Goal: Information Seeking & Learning: Check status

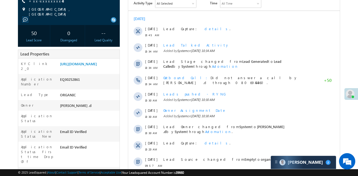
scroll to position [2646, 0]
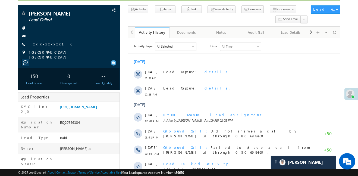
scroll to position [2646, 0]
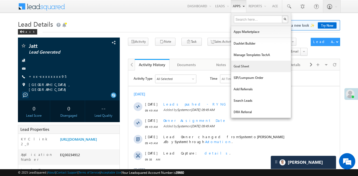
click at [260, 67] on link "Goal Sheet" at bounding box center [261, 66] width 60 height 11
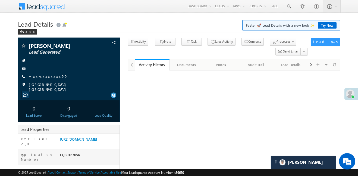
click at [0, 0] on link "Smart Views" at bounding box center [0, 0] width 0 height 0
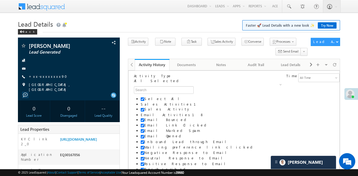
click at [0, 0] on link "Smart Views" at bounding box center [0, 0] width 0 height 0
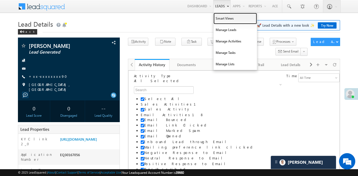
scroll to position [2126, 0]
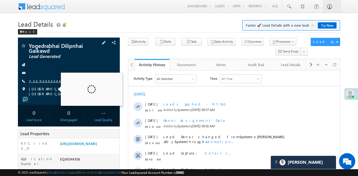
scroll to position [2126, 0]
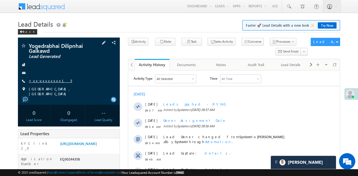
click at [43, 79] on link "+xx-xxxxxxxx15" at bounding box center [50, 80] width 43 height 5
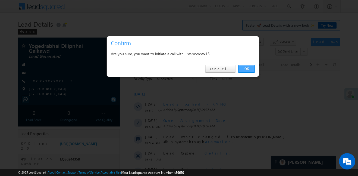
click at [246, 68] on link "OK" at bounding box center [246, 69] width 17 height 8
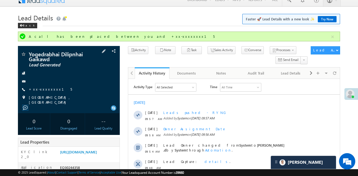
scroll to position [40, 0]
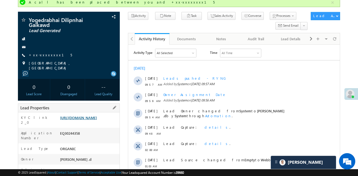
click at [97, 116] on link "https://angelbroking1-pk3em7sa.customui-test.leadsquared.com?leadId=a0b22895-97…" at bounding box center [78, 117] width 37 height 5
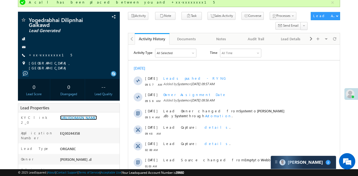
scroll to position [2658, 0]
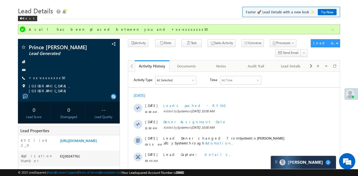
scroll to position [2646, 0]
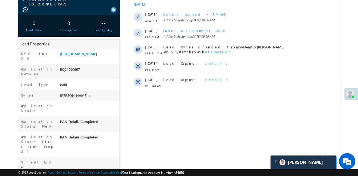
scroll to position [2658, 0]
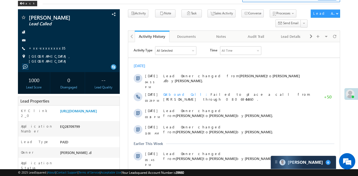
scroll to position [6, 0]
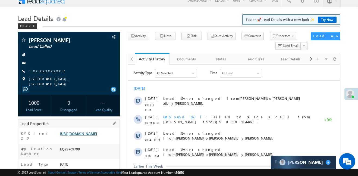
click at [91, 135] on link "[URL][DOMAIN_NAME]" at bounding box center [78, 133] width 37 height 5
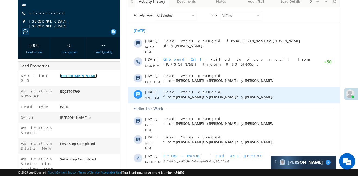
scroll to position [63, 0]
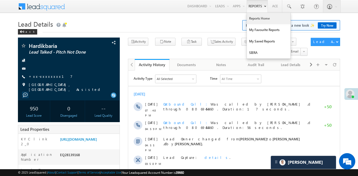
click at [263, 20] on link "Reports Home" at bounding box center [268, 18] width 43 height 11
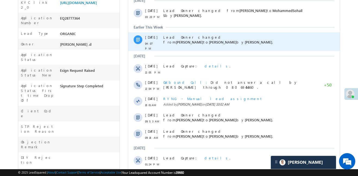
scroll to position [229, 0]
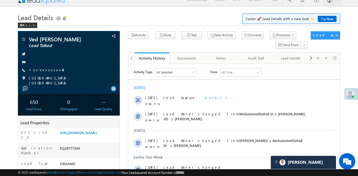
scroll to position [0, 0]
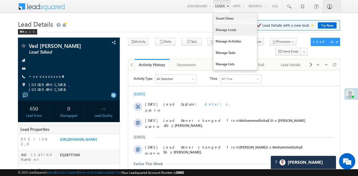
click at [228, 31] on link "Manage Leads" at bounding box center [234, 29] width 43 height 11
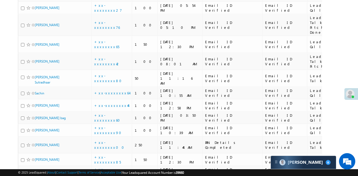
scroll to position [1346, 0]
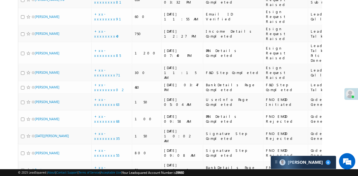
scroll to position [0, 0]
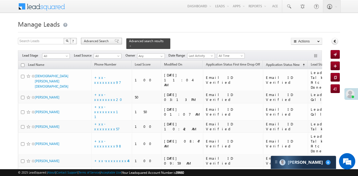
click at [101, 43] on div "Advanced Search" at bounding box center [101, 41] width 41 height 7
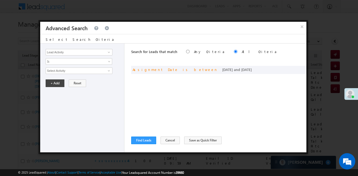
click at [109, 49] on span "Lead Activity" at bounding box center [79, 52] width 66 height 7
click at [104, 51] on input "Lead Activity" at bounding box center [79, 52] width 67 height 7
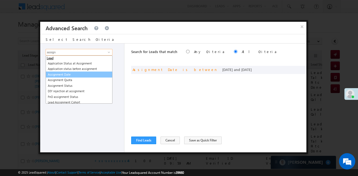
click at [75, 74] on link "Assignment Date" at bounding box center [79, 74] width 67 height 6
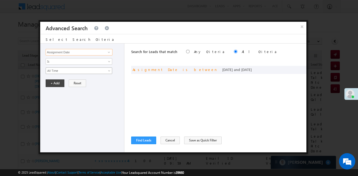
type input "Assignment Date"
click at [60, 71] on span "All Time" at bounding box center [75, 70] width 59 height 5
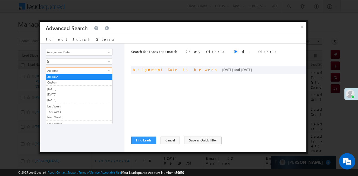
click at [61, 88] on link "Yesterday" at bounding box center [79, 88] width 66 height 5
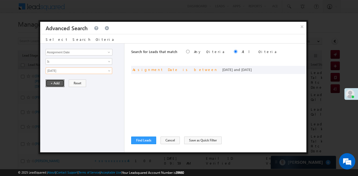
click at [53, 83] on button "+ Add" at bounding box center [55, 83] width 19 height 8
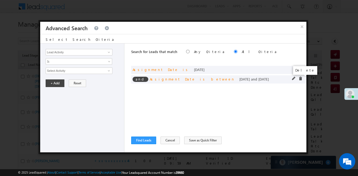
click at [298, 77] on span at bounding box center [300, 79] width 4 height 4
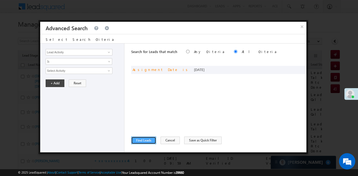
click at [142, 138] on button "Find Leads" at bounding box center [143, 140] width 25 height 8
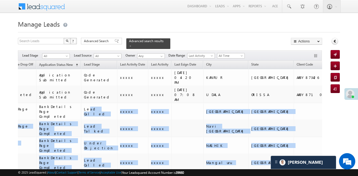
drag, startPoint x: 291, startPoint y: 96, endPoint x: 327, endPoint y: 96, distance: 35.8
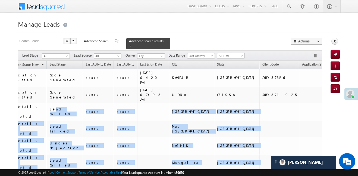
click at [259, 103] on td at bounding box center [279, 111] width 40 height 17
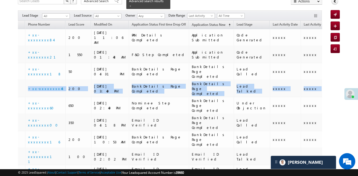
scroll to position [0, 0]
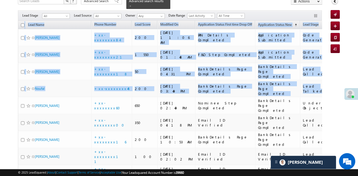
drag, startPoint x: 179, startPoint y: 69, endPoint x: 0, endPoint y: 65, distance: 178.5
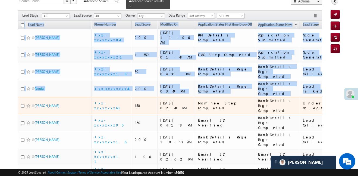
click at [68, 103] on span "Nilesh wagh" at bounding box center [53, 105] width 37 height 5
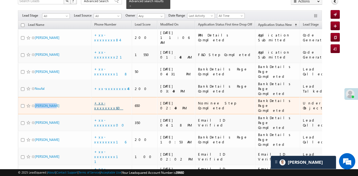
click at [105, 100] on link "+xx-xxxxxxxx60" at bounding box center [108, 104] width 29 height 9
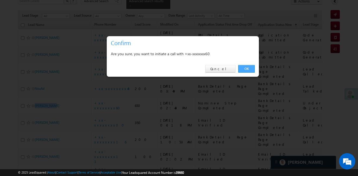
click at [246, 68] on link "OK" at bounding box center [246, 69] width 17 height 8
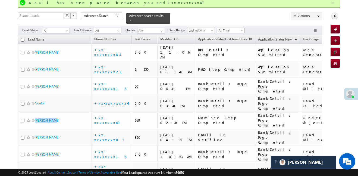
scroll to position [55, 0]
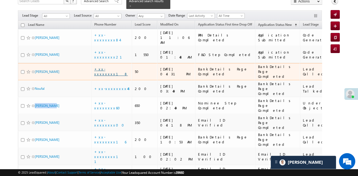
click at [115, 66] on link "+xx-xxxxxxxx18" at bounding box center [111, 70] width 34 height 9
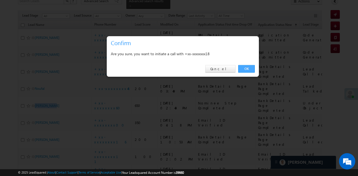
click at [246, 69] on link "OK" at bounding box center [246, 69] width 17 height 8
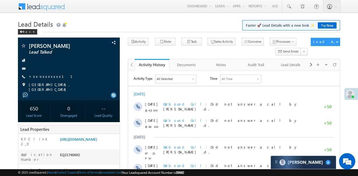
scroll to position [52, 0]
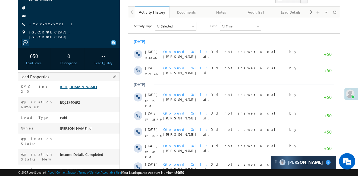
click at [93, 84] on link "[URL][DOMAIN_NAME]" at bounding box center [78, 86] width 37 height 5
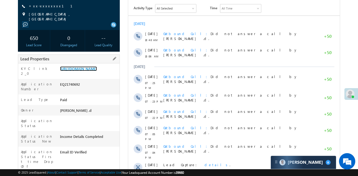
scroll to position [60, 0]
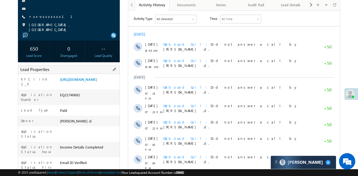
drag, startPoint x: 59, startPoint y: 77, endPoint x: 81, endPoint y: 94, distance: 28.1
click at [81, 84] on div "[URL][DOMAIN_NAME]" at bounding box center [89, 81] width 61 height 8
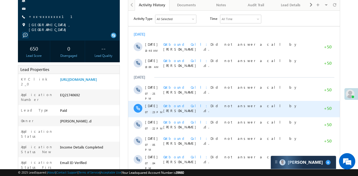
copy link "[URL][DOMAIN_NAME]"
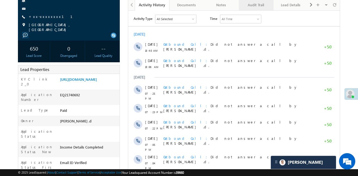
scroll to position [0, 0]
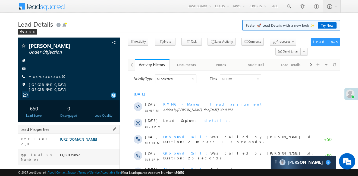
click at [97, 139] on link "[URL][DOMAIN_NAME]" at bounding box center [78, 138] width 37 height 5
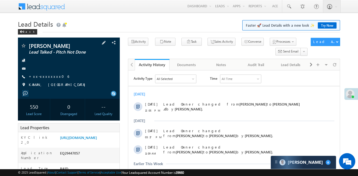
scroll to position [77, 0]
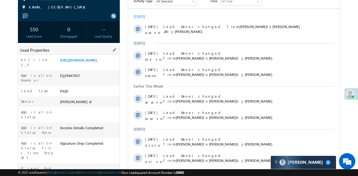
click at [103, 55] on div "KYC link 2_0 [URL][DOMAIN_NAME]" at bounding box center [68, 62] width 101 height 15
click at [97, 62] on link "[URL][DOMAIN_NAME]" at bounding box center [78, 60] width 37 height 5
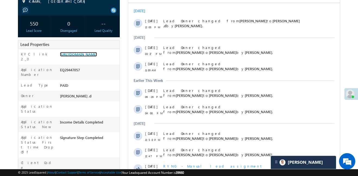
scroll to position [229, 0]
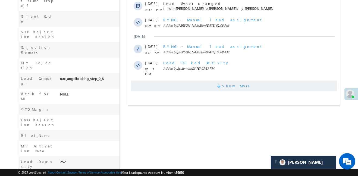
click at [213, 85] on span "Show More" at bounding box center [234, 85] width 206 height 11
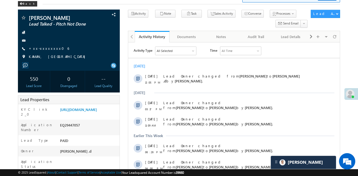
scroll to position [0, 0]
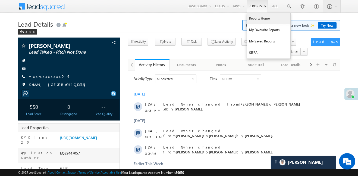
click at [259, 20] on link "Reports Home" at bounding box center [268, 18] width 43 height 11
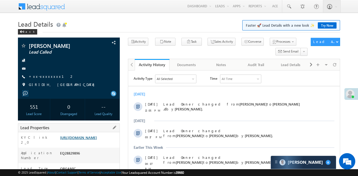
drag, startPoint x: 102, startPoint y: 149, endPoint x: 97, endPoint y: 143, distance: 7.3
click at [102, 142] on div "[URL][DOMAIN_NAME]" at bounding box center [89, 139] width 61 height 8
click at [97, 139] on link "[URL][DOMAIN_NAME]" at bounding box center [78, 137] width 37 height 5
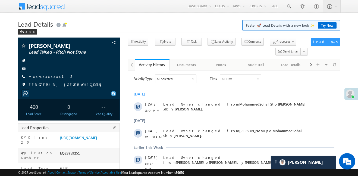
click at [118, 142] on div "https://angelbroking1-pk3em7sa.customui-test.leadsquared.com?leadId=8a86264a-59…" at bounding box center [89, 139] width 61 height 8
click at [97, 139] on link "https://angelbroking1-pk3em7sa.customui-test.leadsquared.com?leadId=8a86264a-59…" at bounding box center [78, 137] width 37 height 5
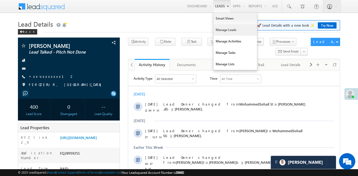
click at [233, 29] on link "Manage Leads" at bounding box center [234, 29] width 43 height 11
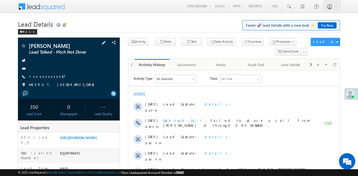
scroll to position [0, 0]
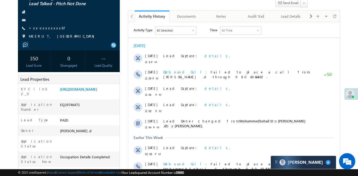
scroll to position [0, 0]
click at [84, 90] on link "https://angelbroking1-pk3em7sa.customui-test.leadsquared.com?leadId=84ef29e4-a1…" at bounding box center [78, 89] width 37 height 5
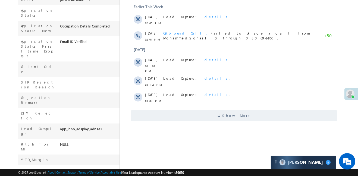
scroll to position [197, 0]
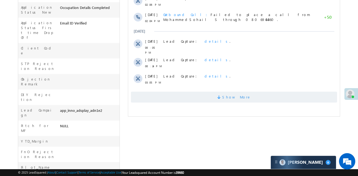
click at [237, 93] on span "Show More" at bounding box center [236, 96] width 29 height 11
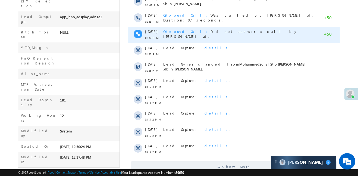
scroll to position [307, 0]
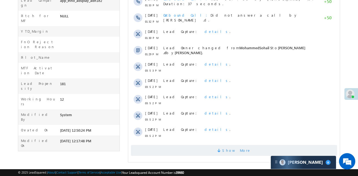
click at [231, 147] on span "Show More" at bounding box center [236, 150] width 29 height 11
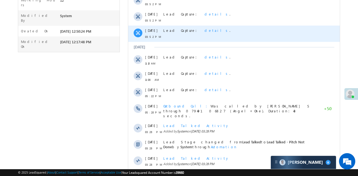
scroll to position [406, 0]
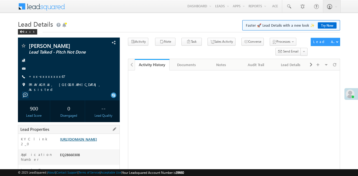
scroll to position [100, 0]
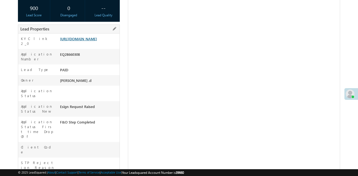
click at [89, 41] on link "[URL][DOMAIN_NAME]" at bounding box center [78, 38] width 37 height 5
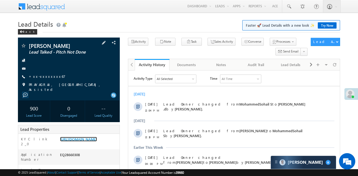
scroll to position [0, 0]
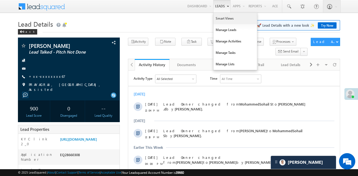
click at [230, 19] on link "Smart Views" at bounding box center [234, 18] width 43 height 11
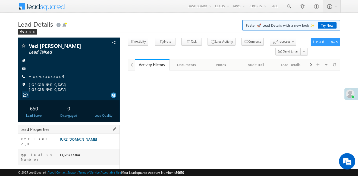
click at [90, 136] on link "[URL][DOMAIN_NAME]" at bounding box center [78, 138] width 37 height 5
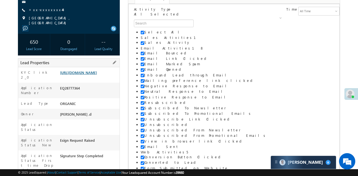
scroll to position [66, 0]
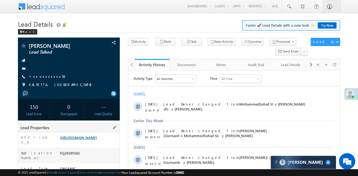
scroll to position [53, 0]
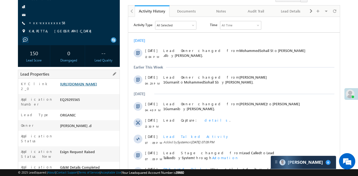
click at [96, 83] on link "[URL][DOMAIN_NAME]" at bounding box center [78, 83] width 37 height 5
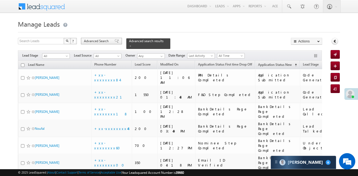
click at [107, 41] on span "Advanced Search" at bounding box center [97, 41] width 26 height 5
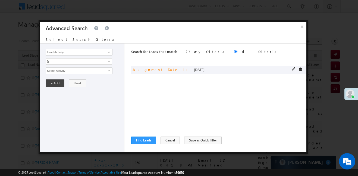
click at [293, 69] on span at bounding box center [294, 69] width 4 height 4
click at [294, 69] on span at bounding box center [294, 69] width 4 height 4
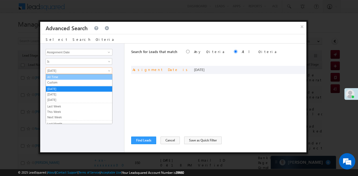
click at [79, 82] on link "Custom" at bounding box center [79, 82] width 66 height 5
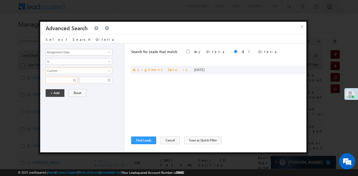
click at [71, 83] on input "text" at bounding box center [62, 80] width 32 height 7
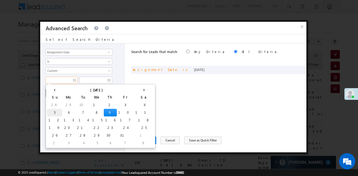
click at [53, 113] on td "5" at bounding box center [54, 113] width 15 height 8
type input "05/10/25"
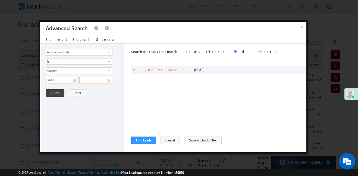
click at [102, 78] on input "text" at bounding box center [95, 80] width 33 height 7
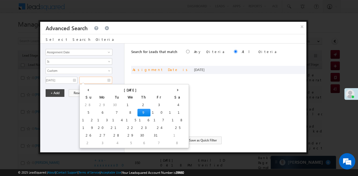
click at [137, 113] on td "9" at bounding box center [143, 113] width 13 height 8
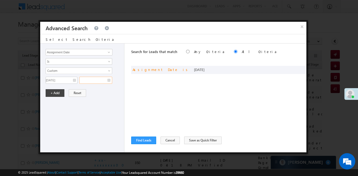
type input "09/10/25"
click at [53, 92] on button "+ Add" at bounding box center [55, 93] width 19 height 8
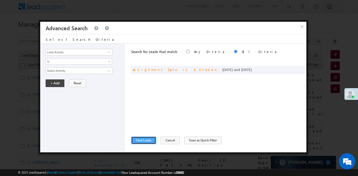
click at [146, 138] on button "Find Leads" at bounding box center [143, 140] width 25 height 8
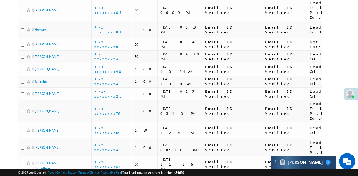
scroll to position [1355, 0]
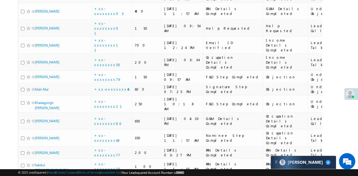
scroll to position [419, 0]
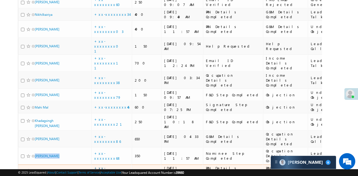
click at [111, 165] on link "+xx-xxxxxxxx77" at bounding box center [107, 169] width 26 height 9
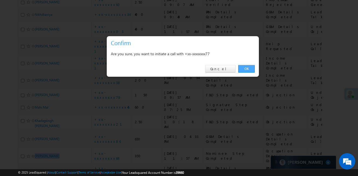
click at [243, 69] on link "OK" at bounding box center [246, 69] width 17 height 8
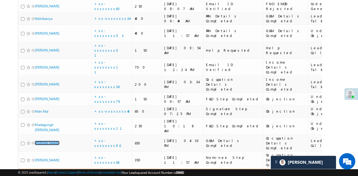
scroll to position [447, 0]
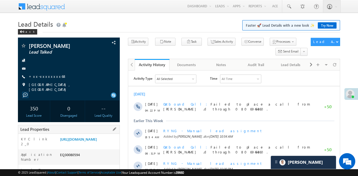
drag, startPoint x: 59, startPoint y: 138, endPoint x: 83, endPoint y: 151, distance: 27.7
click at [83, 144] on div "https://angelbroking1-pk3em7sa.customui-test.leadsquared.com?leadId=91c0f927-46…" at bounding box center [89, 140] width 61 height 8
copy link "https://angelbroking1-pk3em7sa.customui-test.leadsquared.com?leadId=91c0f927-46…"
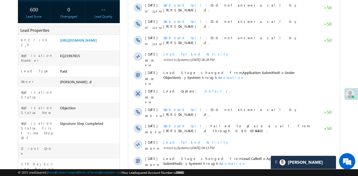
scroll to position [94, 0]
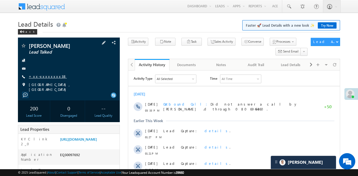
click at [50, 76] on link "+xx-xxxxxxxx38" at bounding box center [48, 76] width 38 height 5
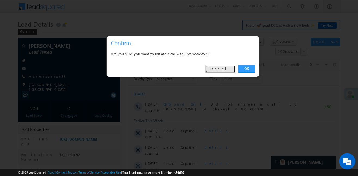
click at [224, 68] on link "Cancel" at bounding box center [220, 69] width 30 height 8
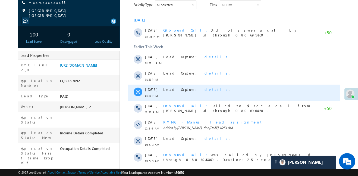
scroll to position [74, 0]
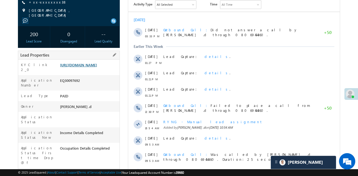
click at [97, 67] on link "https://angelbroking1-pk3em7sa.customui-test.leadsquared.com?leadId=13231532-98…" at bounding box center [78, 64] width 37 height 5
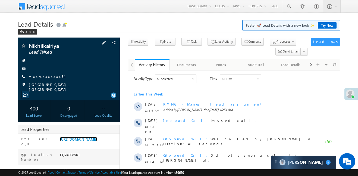
click at [93, 136] on link "[URL][DOMAIN_NAME]" at bounding box center [78, 138] width 37 height 5
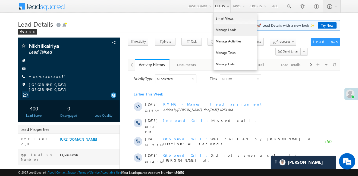
click at [229, 31] on link "Manage Leads" at bounding box center [234, 29] width 43 height 11
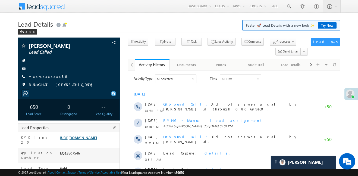
drag, startPoint x: 58, startPoint y: 137, endPoint x: 78, endPoint y: 149, distance: 23.7
click at [78, 147] on div "KYC link 2_0 [URL][DOMAIN_NAME]" at bounding box center [68, 139] width 101 height 15
click at [49, 141] on div "KYC link 2_0" at bounding box center [38, 141] width 40 height 13
click at [97, 139] on link "[URL][DOMAIN_NAME]" at bounding box center [78, 137] width 37 height 5
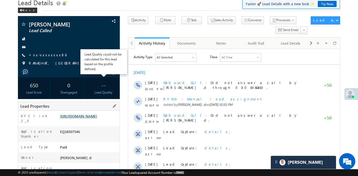
scroll to position [22, 0]
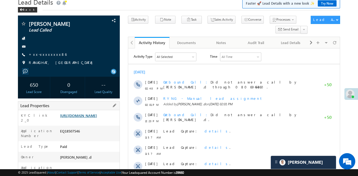
click at [97, 116] on link "[URL][DOMAIN_NAME]" at bounding box center [78, 115] width 37 height 5
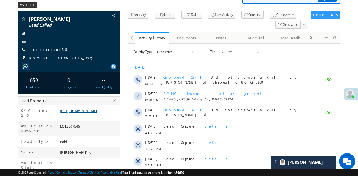
scroll to position [23, 0]
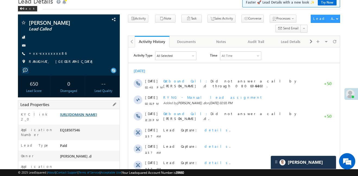
click at [97, 116] on link "https://angelbroking1-pk3em7sa.customui-test.leadsquared.com?leadId=67812f87-31…" at bounding box center [78, 114] width 37 height 5
click at [96, 116] on link "https://angelbroking1-pk3em7sa.customui-test.leadsquared.com?leadId=67812f87-31…" at bounding box center [78, 114] width 37 height 5
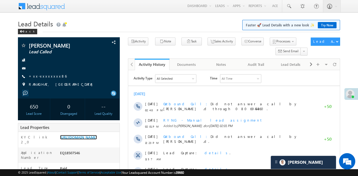
scroll to position [0, 0]
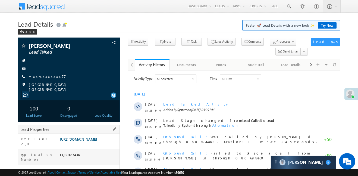
click at [90, 136] on link "[URL][DOMAIN_NAME]" at bounding box center [78, 138] width 37 height 5
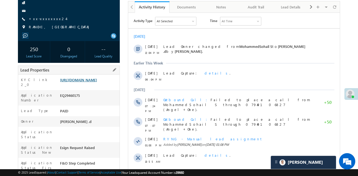
click at [81, 82] on link "[URL][DOMAIN_NAME]" at bounding box center [78, 79] width 37 height 5
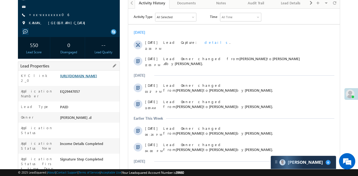
scroll to position [72, 0]
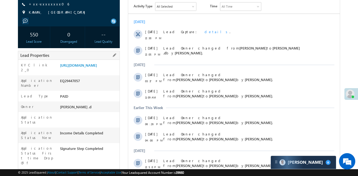
click at [94, 70] on div "[URL][DOMAIN_NAME]" at bounding box center [89, 66] width 61 height 8
click at [95, 66] on link "[URL][DOMAIN_NAME]" at bounding box center [78, 65] width 37 height 5
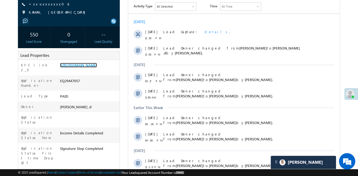
scroll to position [0, 0]
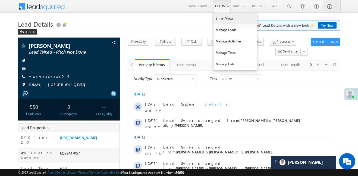
click at [225, 20] on link "Smart Views" at bounding box center [234, 18] width 43 height 11
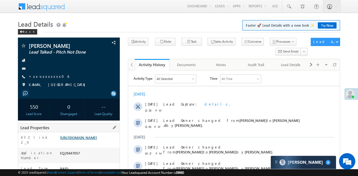
click at [95, 139] on link "[URL][DOMAIN_NAME]" at bounding box center [78, 137] width 37 height 5
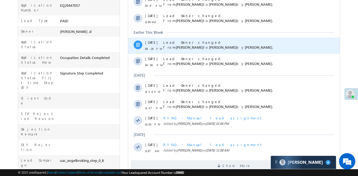
scroll to position [229, 0]
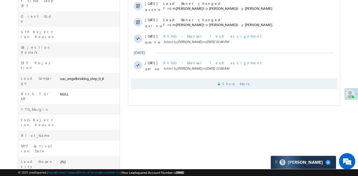
click at [199, 87] on span "Show More" at bounding box center [234, 83] width 206 height 11
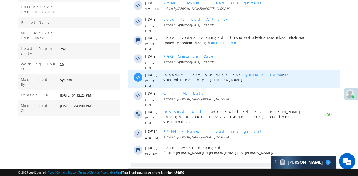
scroll to position [349, 0]
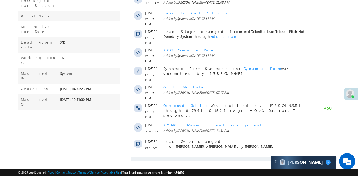
click at [257, 157] on span "Show More" at bounding box center [234, 162] width 206 height 11
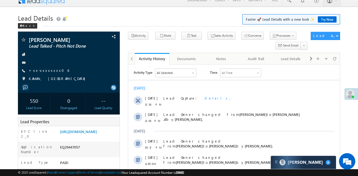
scroll to position [0, 0]
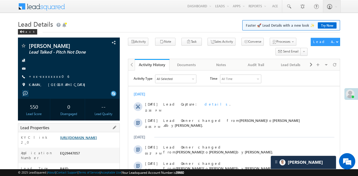
click at [98, 142] on div "https://angelbroking1-pk3em7sa.customui-test.leadsquared.com?leadId=6ee98b2f-a9…" at bounding box center [89, 139] width 61 height 8
click at [97, 139] on link "https://angelbroking1-pk3em7sa.customui-test.leadsquared.com?leadId=6ee98b2f-a9…" at bounding box center [78, 137] width 37 height 5
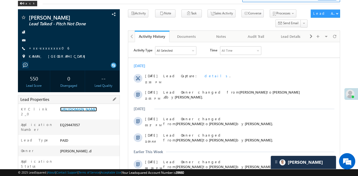
scroll to position [44, 0]
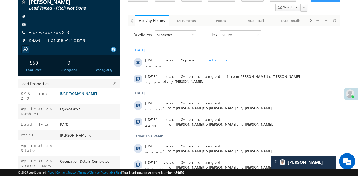
click at [97, 92] on link "https://angelbroking1-pk3em7sa.customui-test.leadsquared.com?leadId=6ee98b2f-a9…" at bounding box center [78, 93] width 37 height 5
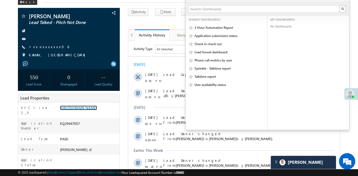
scroll to position [0, 0]
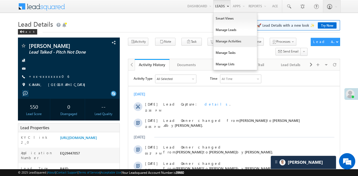
click at [230, 36] on link "Manage Activities" at bounding box center [234, 41] width 43 height 11
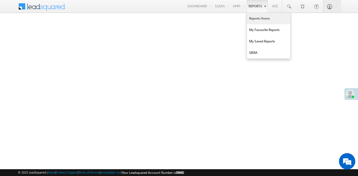
click at [261, 21] on link "Reports Home" at bounding box center [268, 18] width 43 height 11
click at [259, 17] on link "Reports Home" at bounding box center [268, 18] width 43 height 11
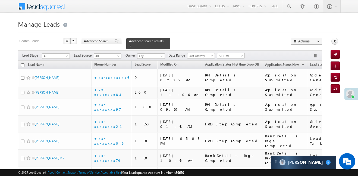
click at [100, 42] on span "Advanced Search" at bounding box center [97, 41] width 26 height 5
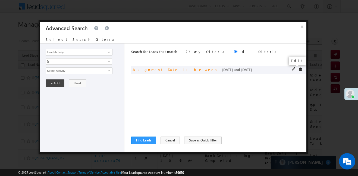
click at [292, 69] on span at bounding box center [294, 69] width 4 height 4
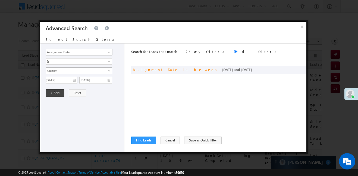
click at [77, 72] on span "Custom" at bounding box center [75, 70] width 59 height 5
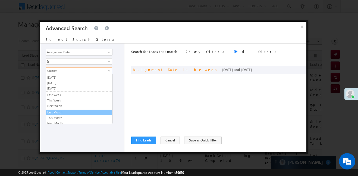
scroll to position [17, 0]
click at [61, 109] on link "This Month" at bounding box center [79, 111] width 66 height 5
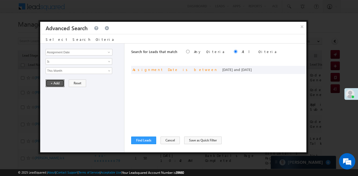
click at [58, 83] on button "+ Add" at bounding box center [55, 83] width 19 height 8
click at [139, 138] on button "Find Leads" at bounding box center [143, 140] width 25 height 8
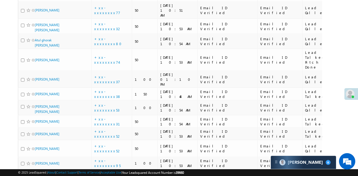
scroll to position [1339, 0]
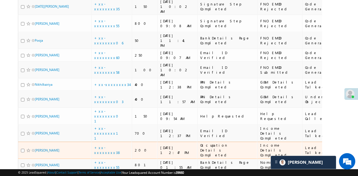
scroll to position [472, 0]
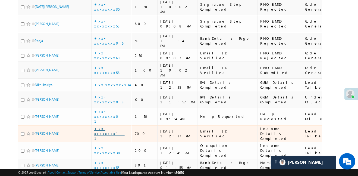
click at [109, 126] on link "+xx-xxxxxxxx11" at bounding box center [109, 133] width 30 height 14
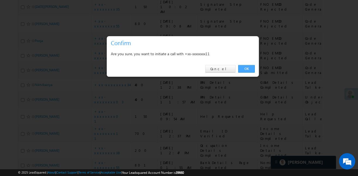
click at [238, 70] on link "OK" at bounding box center [246, 69] width 17 height 8
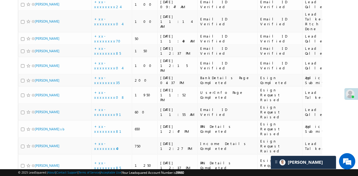
scroll to position [24, 0]
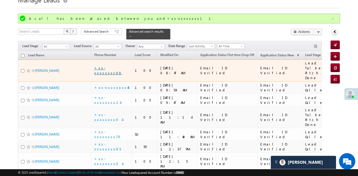
click at [109, 69] on link "+xx-xxxxxxxx98" at bounding box center [108, 69] width 28 height 9
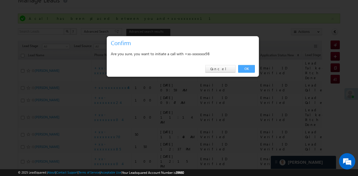
click at [249, 68] on link "OK" at bounding box center [246, 69] width 17 height 8
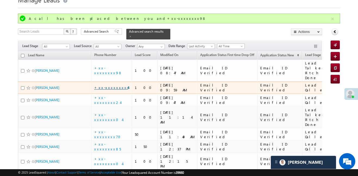
click at [111, 85] on link "+xx-xxxxxxxx44" at bounding box center [111, 87] width 34 height 5
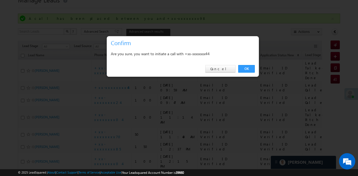
click at [257, 69] on div "OK Cancel" at bounding box center [183, 68] width 152 height 15
click at [252, 67] on link "OK" at bounding box center [246, 69] width 17 height 8
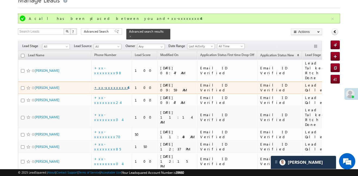
click at [116, 85] on link "+xx-xxxxxxxx44" at bounding box center [111, 87] width 34 height 5
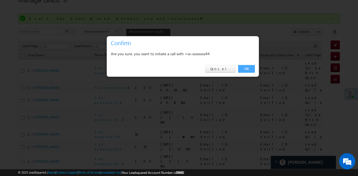
click at [246, 69] on link "OK" at bounding box center [246, 69] width 17 height 8
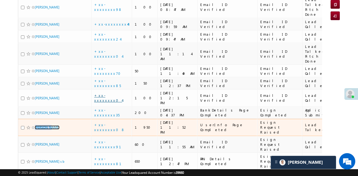
scroll to position [82, 0]
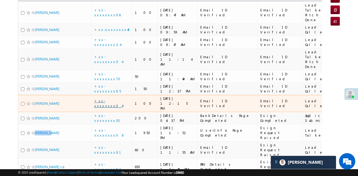
click at [108, 98] on link "+xx-xxxxxxxx04" at bounding box center [108, 102] width 28 height 9
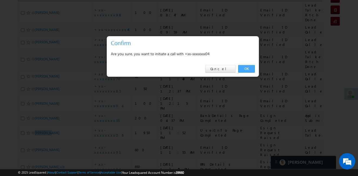
click at [242, 66] on link "OK" at bounding box center [246, 69] width 17 height 8
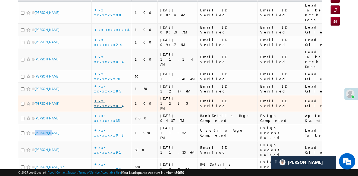
click at [110, 98] on link "+xx-xxxxxxxx04" at bounding box center [108, 102] width 28 height 9
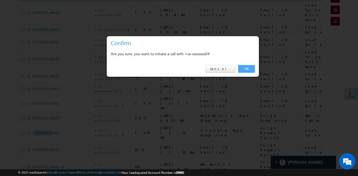
click at [249, 67] on link "OK" at bounding box center [246, 69] width 17 height 8
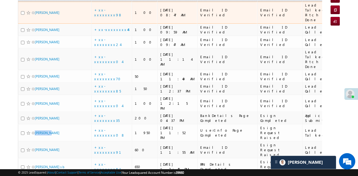
scroll to position [0, 0]
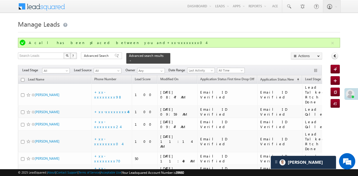
click at [277, 43] on div "A call has been placed between you and+xx-xxxxxxxx04" at bounding box center [179, 42] width 301 height 5
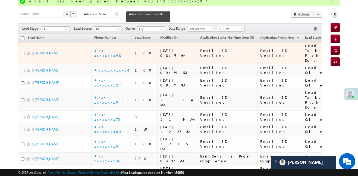
scroll to position [14, 0]
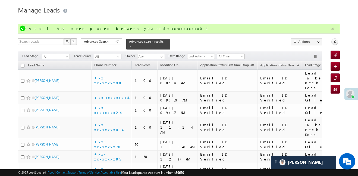
click at [334, 29] on button "button" at bounding box center [332, 29] width 7 height 7
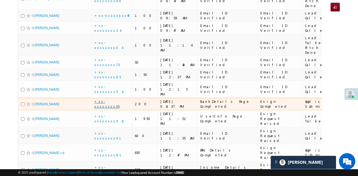
scroll to position [98, 0]
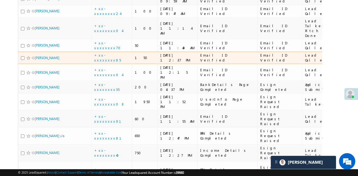
click at [111, 52] on td "+xx-xxxxxxxx85" at bounding box center [111, 58] width 41 height 12
click at [114, 55] on link "+xx-xxxxxxxx85" at bounding box center [107, 57] width 27 height 9
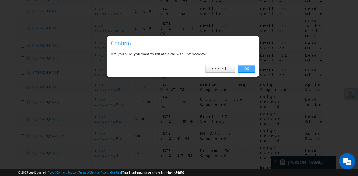
click at [247, 71] on link "OK" at bounding box center [246, 69] width 17 height 8
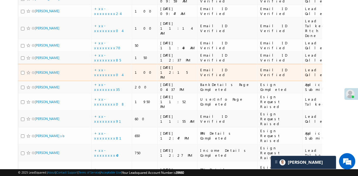
scroll to position [113, 0]
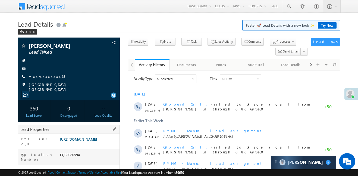
click at [82, 141] on link "[URL][DOMAIN_NAME]" at bounding box center [78, 138] width 37 height 5
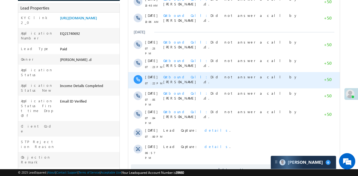
scroll to position [113, 0]
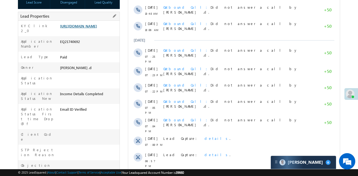
click at [97, 28] on link "[URL][DOMAIN_NAME]" at bounding box center [78, 26] width 37 height 5
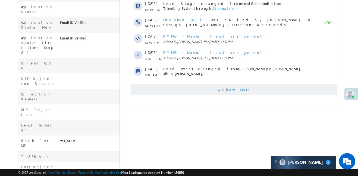
click at [222, 88] on span at bounding box center [219, 90] width 5 height 5
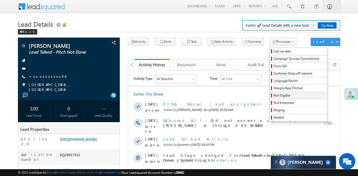
click at [278, 96] on span "Not Eligible" at bounding box center [299, 95] width 52 height 5
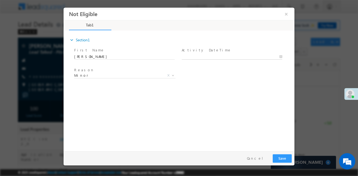
type input "[DATE] 12:57 PM"
click at [215, 57] on body "Not Eligible ×" at bounding box center [178, 77] width 231 height 141
click at [284, 158] on button "Save" at bounding box center [281, 158] width 19 height 8
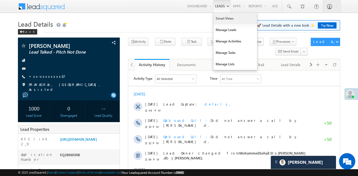
click at [222, 15] on link "Smart Views" at bounding box center [234, 18] width 43 height 11
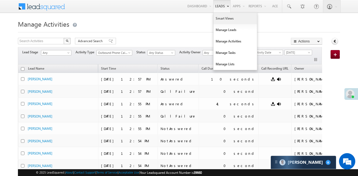
click at [221, 19] on link "Smart Views" at bounding box center [234, 18] width 43 height 11
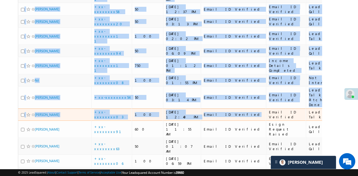
scroll to position [154, 0]
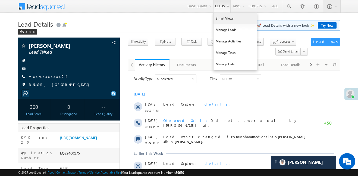
click at [226, 18] on link "Smart Views" at bounding box center [234, 18] width 43 height 11
drag, startPoint x: 226, startPoint y: 18, endPoint x: 243, endPoint y: 0, distance: 24.4
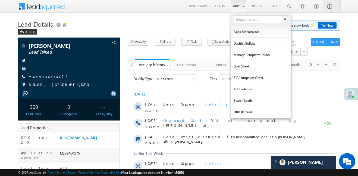
click at [0, 0] on link "Smart Views" at bounding box center [0, 0] width 0 height 0
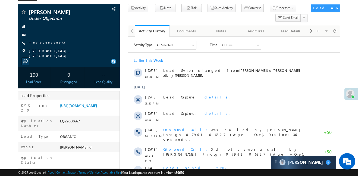
scroll to position [61, 0]
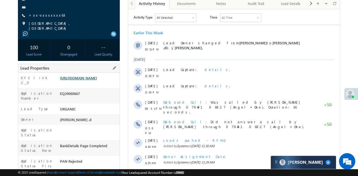
click at [97, 80] on link "[URL][DOMAIN_NAME]" at bounding box center [78, 77] width 37 height 5
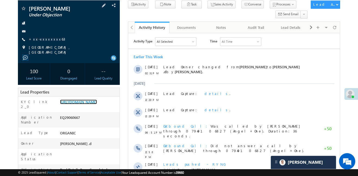
scroll to position [8, 0]
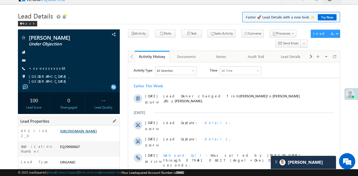
click at [97, 129] on link "[URL][DOMAIN_NAME]" at bounding box center [78, 130] width 37 height 5
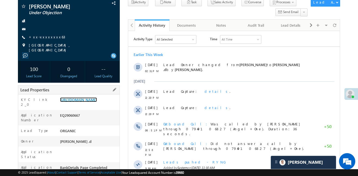
scroll to position [56, 0]
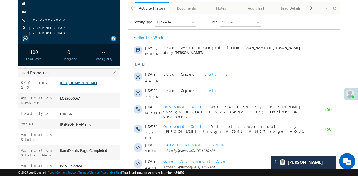
click at [97, 85] on link "[URL][DOMAIN_NAME]" at bounding box center [78, 82] width 37 height 5
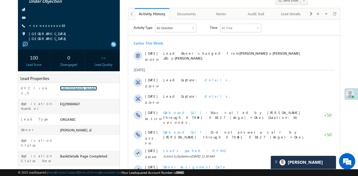
scroll to position [4, 0]
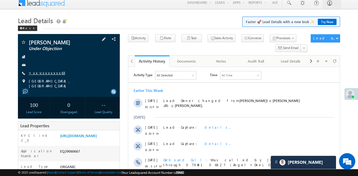
click at [47, 70] on link "+xx-xxxxxxxx63" at bounding box center [47, 72] width 36 height 5
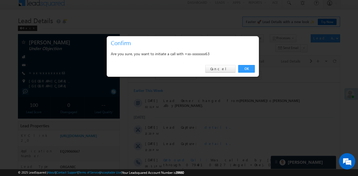
click at [248, 68] on link "OK" at bounding box center [246, 69] width 17 height 8
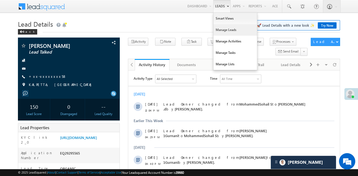
click at [231, 32] on link "Manage Leads" at bounding box center [234, 29] width 43 height 11
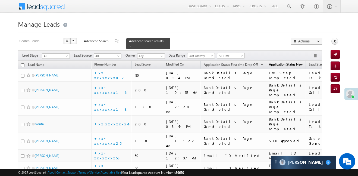
click at [269, 62] on span "Application Status New" at bounding box center [286, 64] width 34 height 4
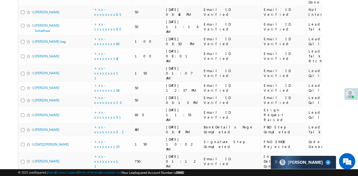
scroll to position [332, 0]
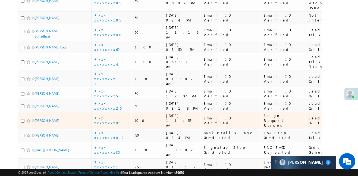
click at [104, 112] on td "+xx-xxxxxxxx91" at bounding box center [111, 120] width 41 height 17
click at [105, 115] on link "+xx-xxxxxxxx91" at bounding box center [110, 119] width 33 height 9
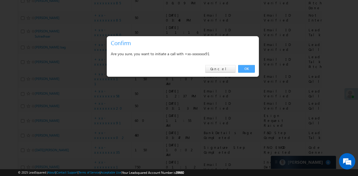
click at [243, 67] on link "OK" at bounding box center [246, 69] width 17 height 8
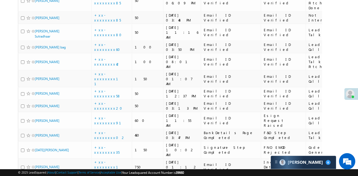
scroll to position [344, 0]
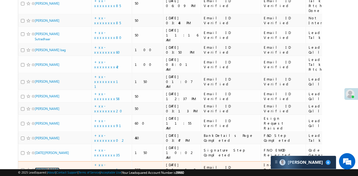
drag, startPoint x: 54, startPoint y: 105, endPoint x: 321, endPoint y: 37, distance: 274.9
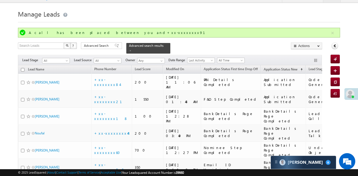
scroll to position [0, 0]
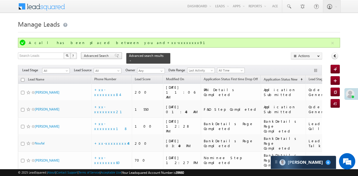
click at [101, 58] on span "Advanced Search" at bounding box center [97, 55] width 26 height 5
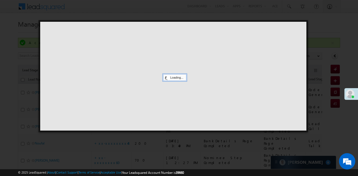
click at [102, 56] on div at bounding box center [173, 76] width 266 height 109
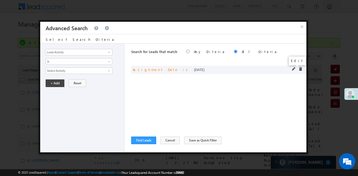
click at [293, 68] on span at bounding box center [294, 69] width 4 height 4
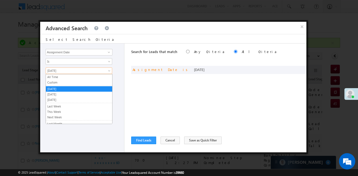
click at [94, 70] on span "[DATE]" at bounding box center [75, 70] width 59 height 5
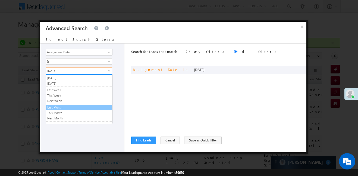
scroll to position [19, 0]
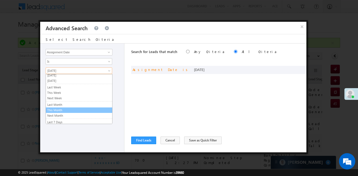
click at [68, 110] on link "This Month" at bounding box center [79, 109] width 66 height 5
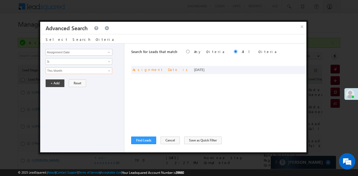
click at [57, 87] on div "Lead Activity Task Sales Group Prospect Id WA Last Message Timestamp 4th Day Di…" at bounding box center [82, 97] width 84 height 109
click at [56, 85] on button "+ Add" at bounding box center [55, 83] width 19 height 8
click at [149, 138] on button "Find Leads" at bounding box center [143, 140] width 25 height 8
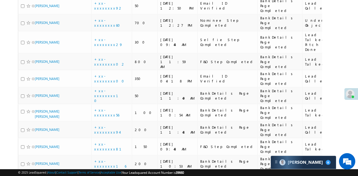
scroll to position [300, 0]
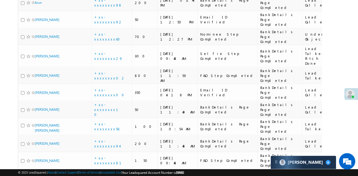
click at [114, 172] on link "+xx-xxxxxxxx16" at bounding box center [110, 176] width 32 height 9
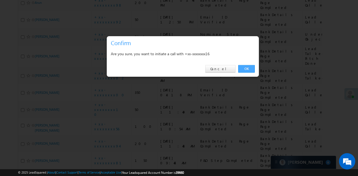
click at [248, 67] on link "OK" at bounding box center [246, 69] width 17 height 8
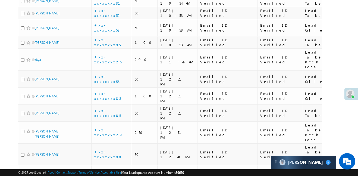
scroll to position [1354, 0]
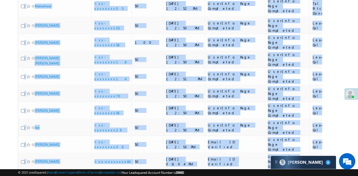
scroll to position [1348, 0]
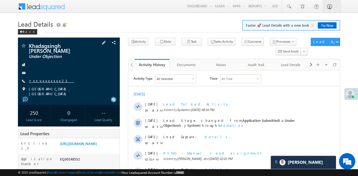
scroll to position [2175, 0]
click at [46, 78] on link "+xx-xxxxxxxx21" at bounding box center [51, 80] width 45 height 5
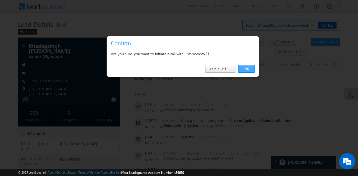
click at [249, 71] on link "OK" at bounding box center [246, 69] width 17 height 8
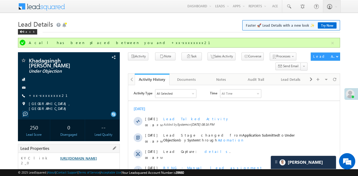
click at [95, 152] on div "KYC link 2_0 [URL][DOMAIN_NAME]" at bounding box center [68, 159] width 101 height 15
click at [94, 155] on link "[URL][DOMAIN_NAME]" at bounding box center [78, 157] width 37 height 5
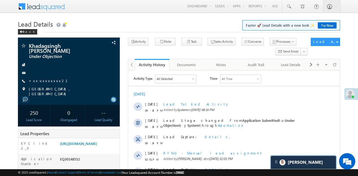
scroll to position [2646, 0]
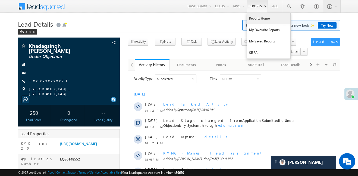
click at [259, 20] on link "Reports Home" at bounding box center [268, 18] width 43 height 11
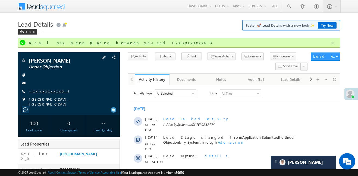
click at [42, 89] on link "+xx-xxxxxxxx03" at bounding box center [49, 90] width 40 height 5
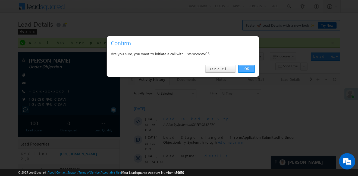
click at [242, 68] on link "OK" at bounding box center [246, 69] width 17 height 8
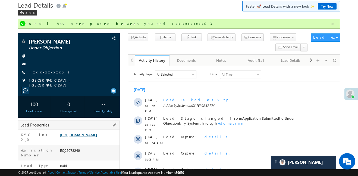
scroll to position [66, 0]
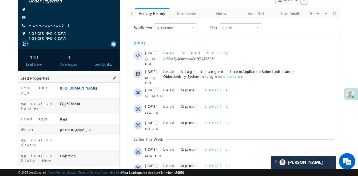
click at [95, 90] on link "[URL][DOMAIN_NAME]" at bounding box center [78, 87] width 37 height 5
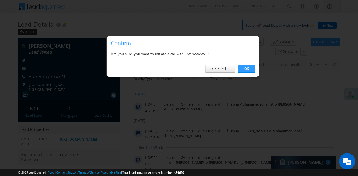
drag, startPoint x: 246, startPoint y: 73, endPoint x: 66, endPoint y: 13, distance: 189.6
click at [246, 73] on div "OK Cancel" at bounding box center [183, 68] width 152 height 15
click at [248, 69] on link "OK" at bounding box center [246, 69] width 17 height 8
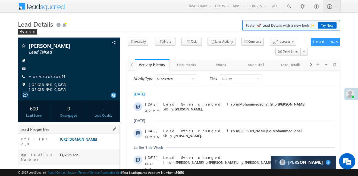
click at [94, 141] on link "https://angelbroking1-pk3em7sa.customui-test.leadsquared.com?leadId=a707ca64-82…" at bounding box center [78, 138] width 37 height 5
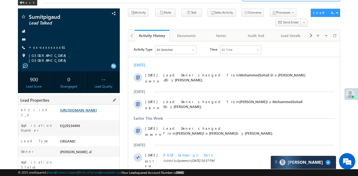
scroll to position [48, 0]
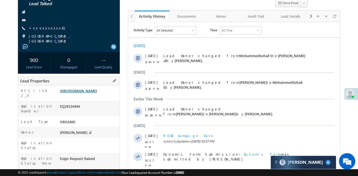
click at [97, 89] on link "[URL][DOMAIN_NAME]" at bounding box center [78, 90] width 37 height 5
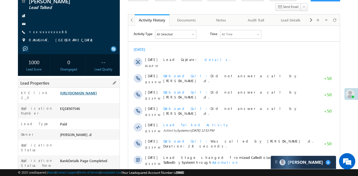
click at [97, 95] on link "[URL][DOMAIN_NAME]" at bounding box center [78, 92] width 37 height 5
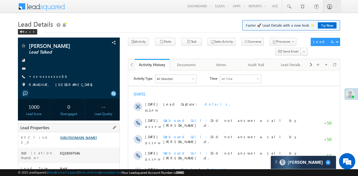
click at [93, 139] on link "https://angelbroking1-pk3em7sa.customui-test.leadsquared.com?leadId=67812f87-31…" at bounding box center [78, 137] width 37 height 5
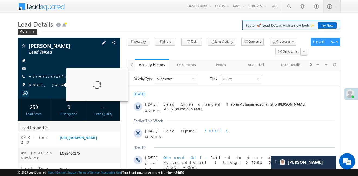
click at [48, 73] on div "[PERSON_NAME] Lead Talked +xx-xxxxxxxx24" at bounding box center [69, 66] width 96 height 47
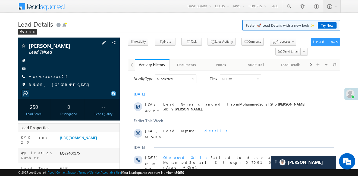
click at [50, 78] on span "+xx-xxxxxxxx24" at bounding box center [47, 76] width 37 height 5
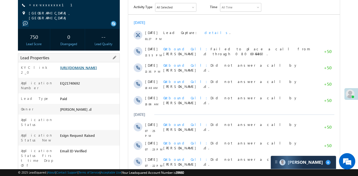
click at [97, 68] on link "https://angelbroking1-pk3em7sa.customui-test.leadsquared.com?leadId=0857222a-c1…" at bounding box center [78, 67] width 37 height 5
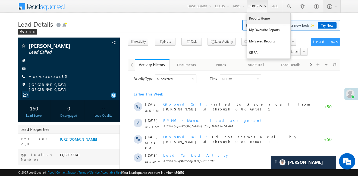
click at [263, 20] on link "Reports Home" at bounding box center [268, 18] width 43 height 11
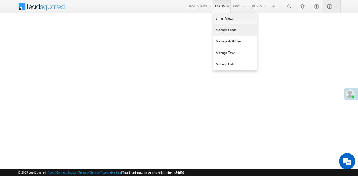
click at [224, 32] on link "Manage Leads" at bounding box center [234, 29] width 43 height 11
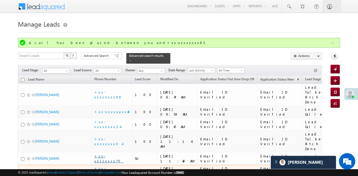
click at [113, 153] on link "+xx-xxxxxxxx70" at bounding box center [109, 157] width 30 height 9
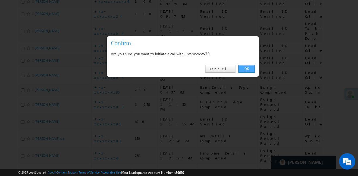
click at [245, 68] on link "OK" at bounding box center [246, 69] width 17 height 8
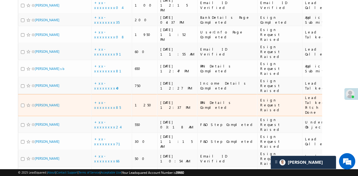
scroll to position [177, 0]
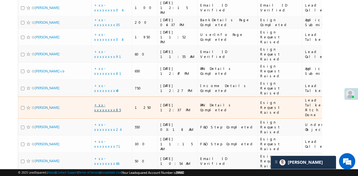
click at [113, 102] on link "+xx-xxxxxxxx85" at bounding box center [107, 106] width 27 height 9
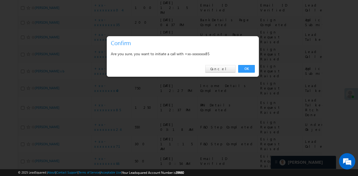
click at [247, 63] on div "OK Cancel" at bounding box center [183, 68] width 152 height 15
drag, startPoint x: 249, startPoint y: 67, endPoint x: 196, endPoint y: 0, distance: 85.4
click at [249, 68] on link "OK" at bounding box center [246, 69] width 17 height 8
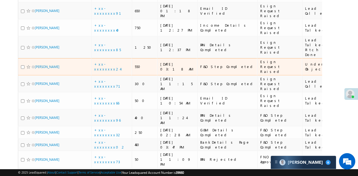
scroll to position [260, 0]
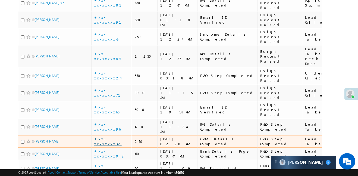
click at [112, 136] on link "+xx-xxxxxxxx32" at bounding box center [107, 140] width 27 height 9
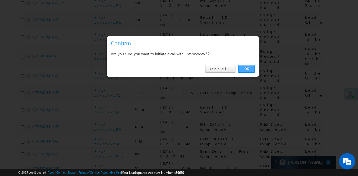
click at [246, 66] on link "OK" at bounding box center [246, 69] width 17 height 8
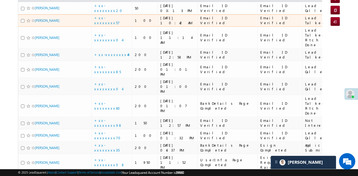
scroll to position [0, 0]
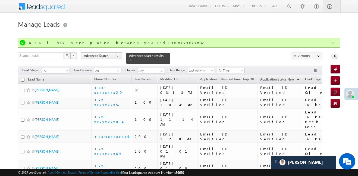
click at [106, 56] on span "Advanced Search" at bounding box center [97, 55] width 26 height 5
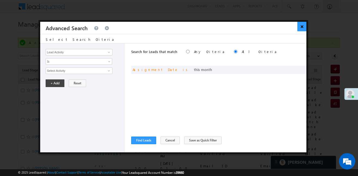
click at [303, 26] on button "×" at bounding box center [301, 26] width 9 height 9
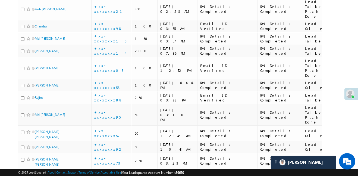
scroll to position [1160, 0]
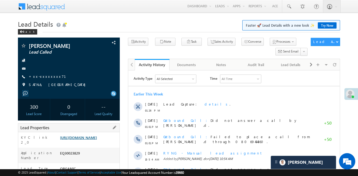
click at [95, 139] on link "[URL][DOMAIN_NAME]" at bounding box center [78, 137] width 37 height 5
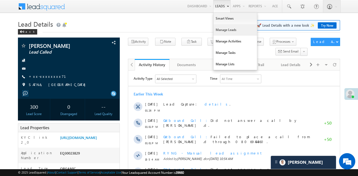
click at [225, 29] on link "Manage Leads" at bounding box center [234, 29] width 43 height 11
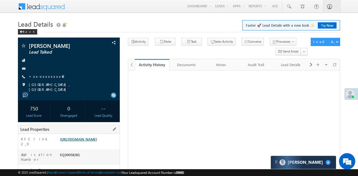
click at [79, 136] on link "[URL][DOMAIN_NAME]" at bounding box center [78, 138] width 37 height 5
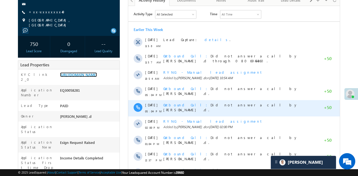
scroll to position [25, 0]
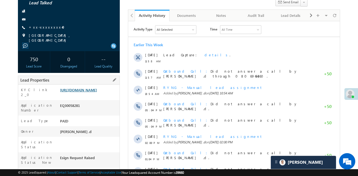
scroll to position [50, 0]
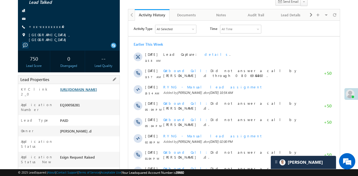
click at [97, 87] on link "https://angelbroking1-pk3em7sa.customui-test.leadsquared.com?leadId=bd861912-40…" at bounding box center [78, 89] width 37 height 5
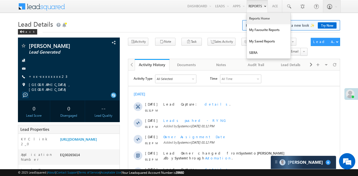
click at [260, 18] on link "Reports Home" at bounding box center [268, 18] width 43 height 11
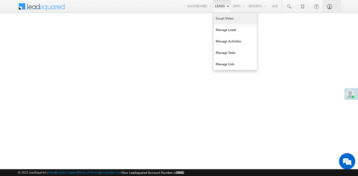
click at [225, 19] on link "Smart Views" at bounding box center [234, 18] width 43 height 11
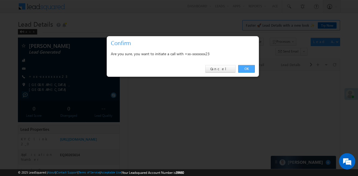
click at [250, 68] on link "OK" at bounding box center [246, 69] width 17 height 8
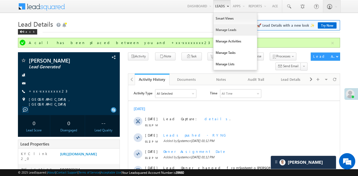
click at [226, 32] on link "Manage Leads" at bounding box center [234, 29] width 43 height 11
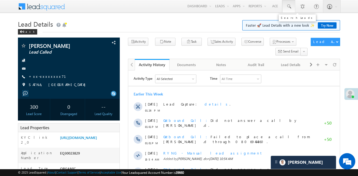
click at [285, 7] on link at bounding box center [288, 6] width 13 height 12
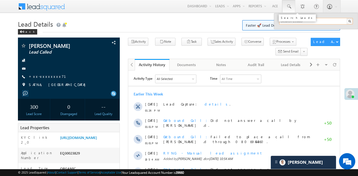
paste input "EQ30231154"
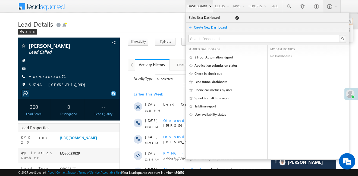
type input "EQ30231154"
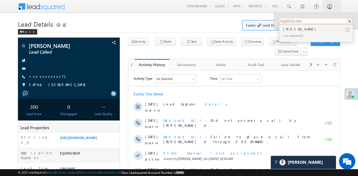
click at [308, 23] on input "EQ30231154" at bounding box center [316, 21] width 74 height 7
click at [287, 30] on div "[PERSON_NAME]" at bounding box center [318, 29] width 73 height 6
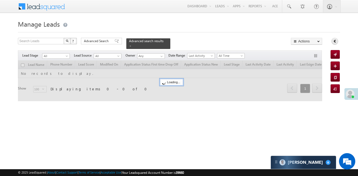
click at [332, 41] on link at bounding box center [334, 41] width 7 height 7
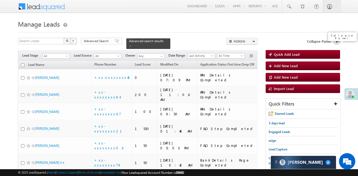
click at [335, 42] on icon at bounding box center [337, 41] width 4 height 4
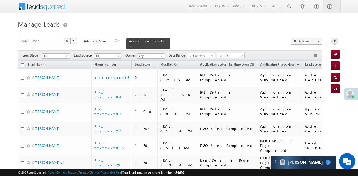
click at [333, 41] on icon at bounding box center [335, 41] width 4 height 4
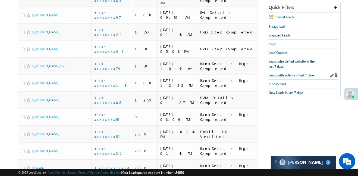
scroll to position [102, 0]
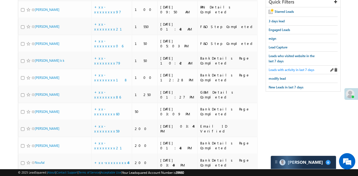
click at [293, 68] on span "Leads with activity in last 7 days" at bounding box center [291, 70] width 46 height 4
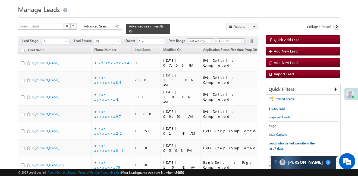
scroll to position [0, 0]
click at [132, 30] on span at bounding box center [130, 31] width 3 height 3
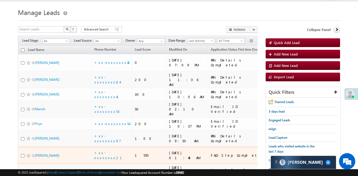
scroll to position [72, 0]
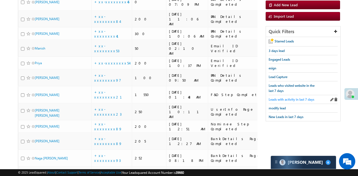
click at [289, 97] on span "Leads with activity in last 7 days" at bounding box center [291, 99] width 46 height 4
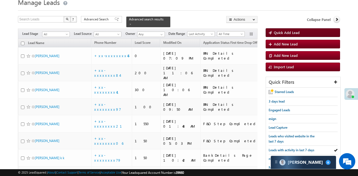
scroll to position [0, 0]
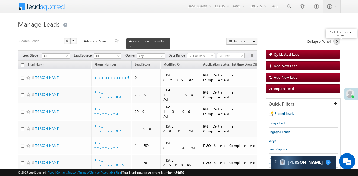
click at [334, 40] on link at bounding box center [336, 41] width 7 height 7
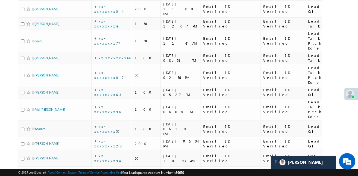
scroll to position [1322, 0]
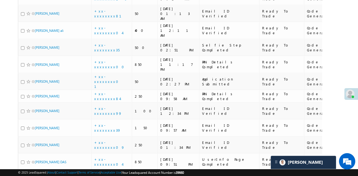
scroll to position [1270, 0]
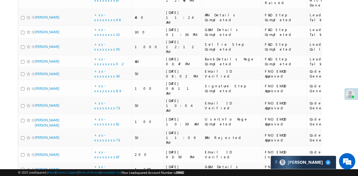
scroll to position [1273, 0]
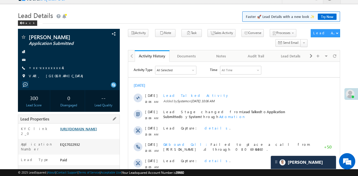
scroll to position [24, 0]
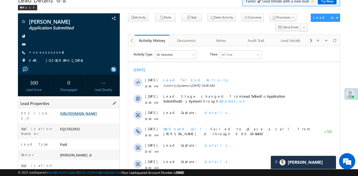
click at [97, 112] on link "https://angelbroking1-pk3em7sa.customui-test.leadsquared.com?leadId=5b069bca-0e…" at bounding box center [78, 113] width 37 height 5
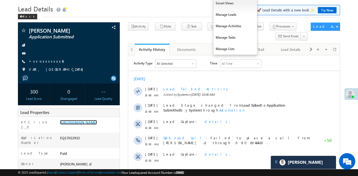
scroll to position [0, 0]
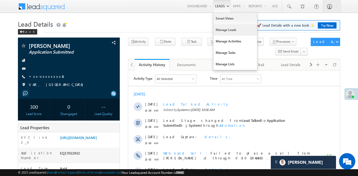
click at [225, 32] on link "Manage Leads" at bounding box center [234, 29] width 43 height 11
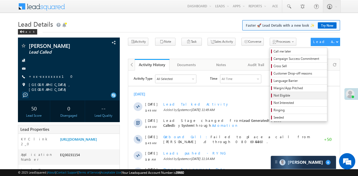
click at [273, 96] on span "Not Eligible" at bounding box center [299, 95] width 52 height 5
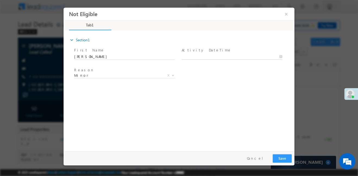
type input "09/10/25 1:42 PM"
click at [190, 57] on input "09/10/25 1:42 PM" at bounding box center [232, 56] width 100 height 5
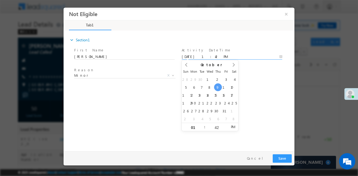
click at [221, 84] on div "28 29 30 1 2 3 4 5 6 7 8 9 10 11 12 13 14 15 16 17 18 19 20 21 22 23 24 25 26 2…" at bounding box center [210, 98] width 56 height 47
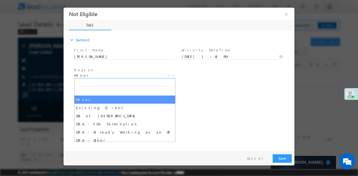
click at [143, 75] on span "Minor" at bounding box center [118, 74] width 88 height 5
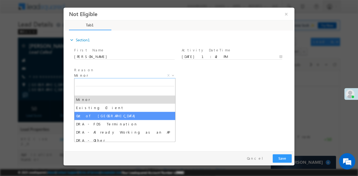
select select "Out of India"
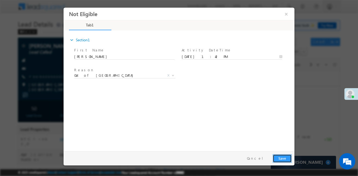
click at [283, 157] on button "Save" at bounding box center [281, 158] width 19 height 8
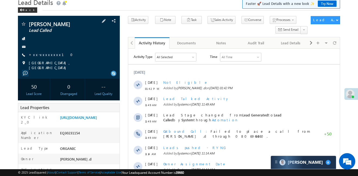
scroll to position [27, 0]
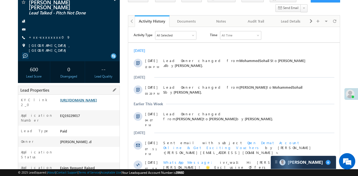
click at [97, 97] on link "https://angelbroking1-pk3em7sa.customui-test.leadsquared.com?leadId=08a53796-4a…" at bounding box center [78, 99] width 37 height 5
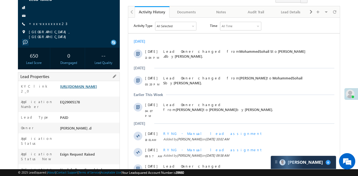
scroll to position [53, 0]
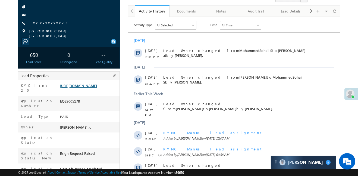
click at [94, 88] on link "[URL][DOMAIN_NAME]" at bounding box center [78, 85] width 37 height 5
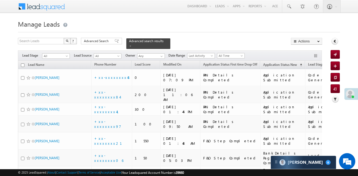
click at [233, 53] on span "All Time" at bounding box center [230, 55] width 26 height 5
click at [228, 76] on link "[DATE]" at bounding box center [231, 75] width 27 height 5
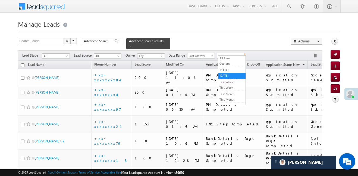
click at [222, 53] on span "Today" at bounding box center [230, 55] width 26 height 5
click at [233, 102] on li "This Month" at bounding box center [231, 100] width 27 height 6
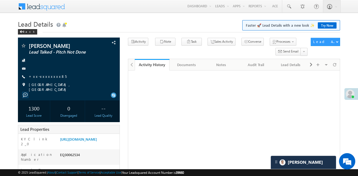
scroll to position [185, 0]
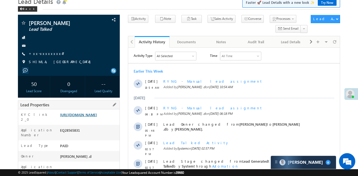
scroll to position [40, 0]
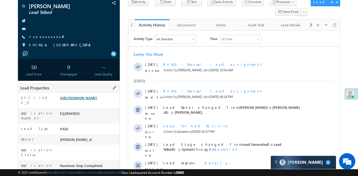
click at [97, 100] on link "[URL][DOMAIN_NAME]" at bounding box center [78, 97] width 37 height 5
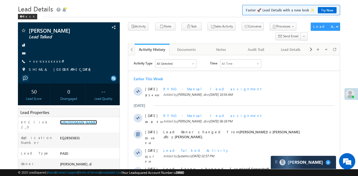
scroll to position [0, 0]
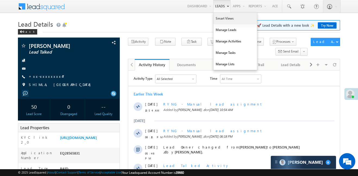
click at [230, 20] on link "Smart Views" at bounding box center [234, 18] width 43 height 11
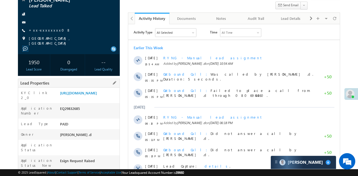
scroll to position [46, 0]
drag, startPoint x: 58, startPoint y: 91, endPoint x: 71, endPoint y: 101, distance: 16.7
click at [71, 101] on div "KYC link 2_0 [URL][DOMAIN_NAME]" at bounding box center [68, 94] width 101 height 15
click at [71, 95] on link "[URL][DOMAIN_NAME]" at bounding box center [78, 92] width 37 height 5
click at [49, 98] on div "KYC link 2_0 [URL][DOMAIN_NAME]" at bounding box center [68, 94] width 101 height 15
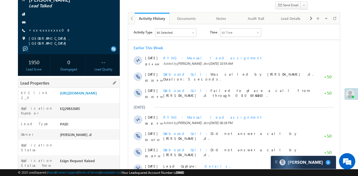
drag, startPoint x: 59, startPoint y: 91, endPoint x: 90, endPoint y: 107, distance: 34.8
click at [90, 98] on div "[URL][DOMAIN_NAME]" at bounding box center [89, 94] width 61 height 8
copy link "[URL][DOMAIN_NAME]"
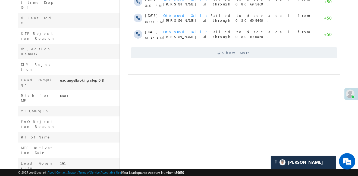
scroll to position [0, 0]
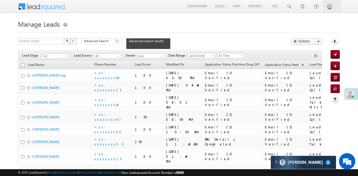
click at [334, 44] on div "Quick Add Lead" at bounding box center [341, 48] width 34 height 11
click at [335, 41] on icon at bounding box center [335, 41] width 4 height 4
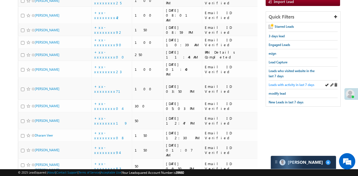
click at [303, 82] on span "Leads with activity in last 7 days" at bounding box center [291, 84] width 46 height 4
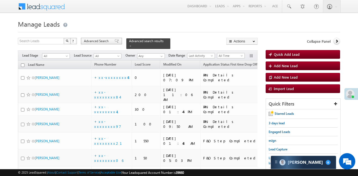
click at [110, 41] on div "Advanced Search" at bounding box center [101, 41] width 41 height 7
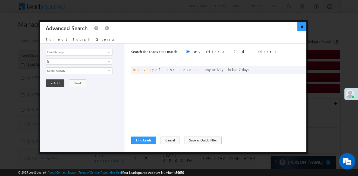
click at [300, 26] on button "×" at bounding box center [301, 26] width 9 height 9
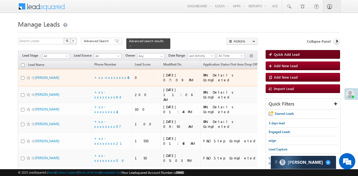
scroll to position [3, 0]
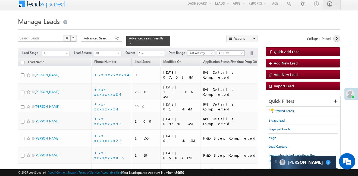
click at [336, 37] on icon at bounding box center [337, 38] width 4 height 4
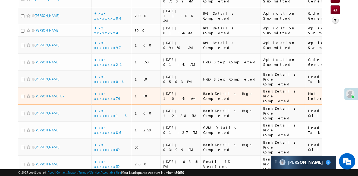
scroll to position [53, 0]
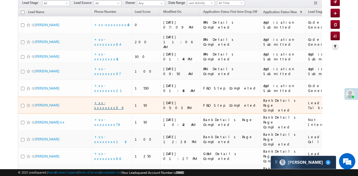
click at [103, 100] on link "+xx-xxxxxxxx06" at bounding box center [108, 104] width 29 height 9
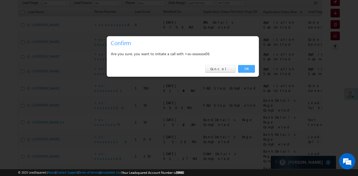
click at [244, 66] on link "OK" at bounding box center [246, 69] width 17 height 8
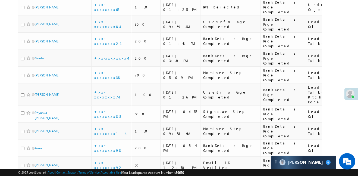
scroll to position [281, 0]
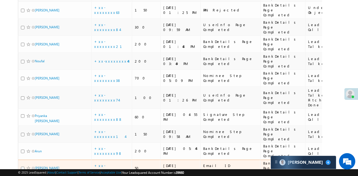
click at [111, 159] on td "+xx-xxxxxxxx92" at bounding box center [111, 167] width 41 height 17
click at [112, 163] on link "+xx-xxxxxxxx92" at bounding box center [108, 167] width 28 height 9
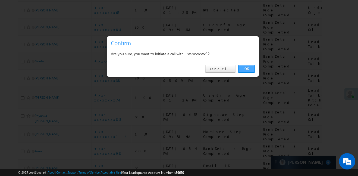
click at [242, 69] on link "OK" at bounding box center [246, 69] width 17 height 8
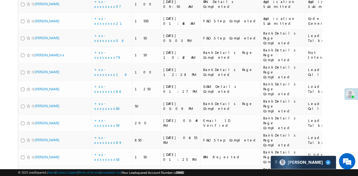
scroll to position [267, 0]
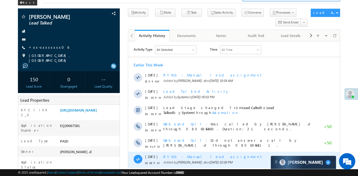
scroll to position [67, 0]
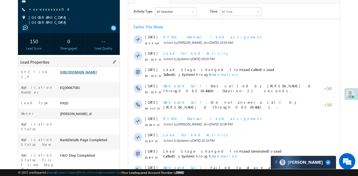
click at [97, 74] on link "[URL][DOMAIN_NAME]" at bounding box center [78, 71] width 37 height 5
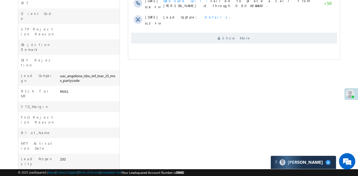
scroll to position [0, 0]
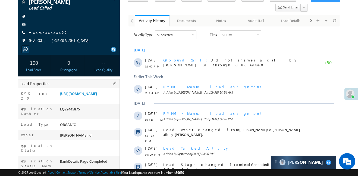
scroll to position [44, 0]
click at [99, 98] on div "https://angelbroking1-pk3em7sa.customui-test.leadsquared.com?leadId=47c0eb6f-41…" at bounding box center [89, 94] width 61 height 8
click at [97, 95] on link "https://angelbroking1-pk3em7sa.customui-test.leadsquared.com?leadId=47c0eb6f-41…" at bounding box center [78, 93] width 37 height 5
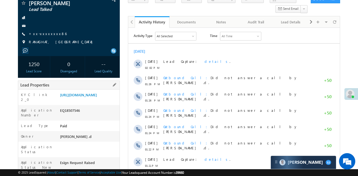
scroll to position [61, 0]
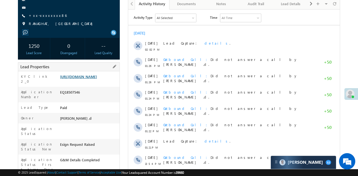
click at [86, 79] on link "[URL][DOMAIN_NAME]" at bounding box center [78, 76] width 37 height 5
click at [48, 18] on span "+xx-xxxxxxxx86" at bounding box center [48, 15] width 38 height 5
click at [45, 14] on link "+xx-xxxxxxxx86" at bounding box center [48, 15] width 38 height 5
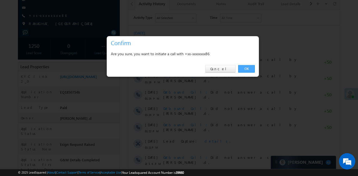
click at [244, 69] on link "OK" at bounding box center [246, 69] width 17 height 8
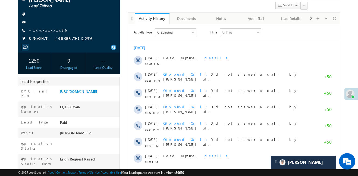
scroll to position [75, 0]
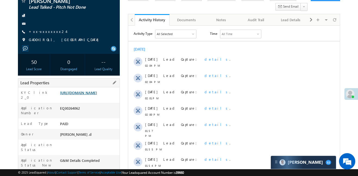
click at [97, 94] on link "[URL][DOMAIN_NAME]" at bounding box center [78, 92] width 37 height 5
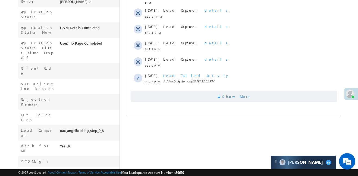
scroll to position [177, 0]
click at [211, 97] on span "Show More" at bounding box center [234, 96] width 206 height 11
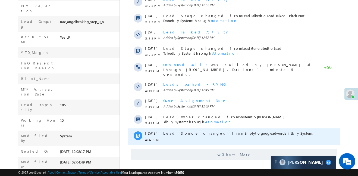
scroll to position [287, 0]
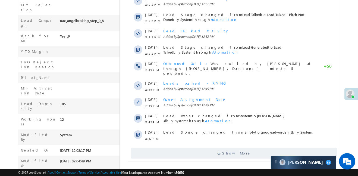
click at [211, 143] on div "Show More" at bounding box center [233, 150] width 211 height 15
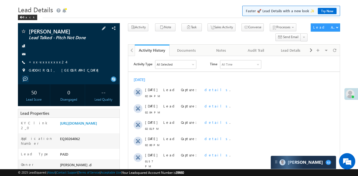
scroll to position [0, 0]
